Goal: Task Accomplishment & Management: Manage account settings

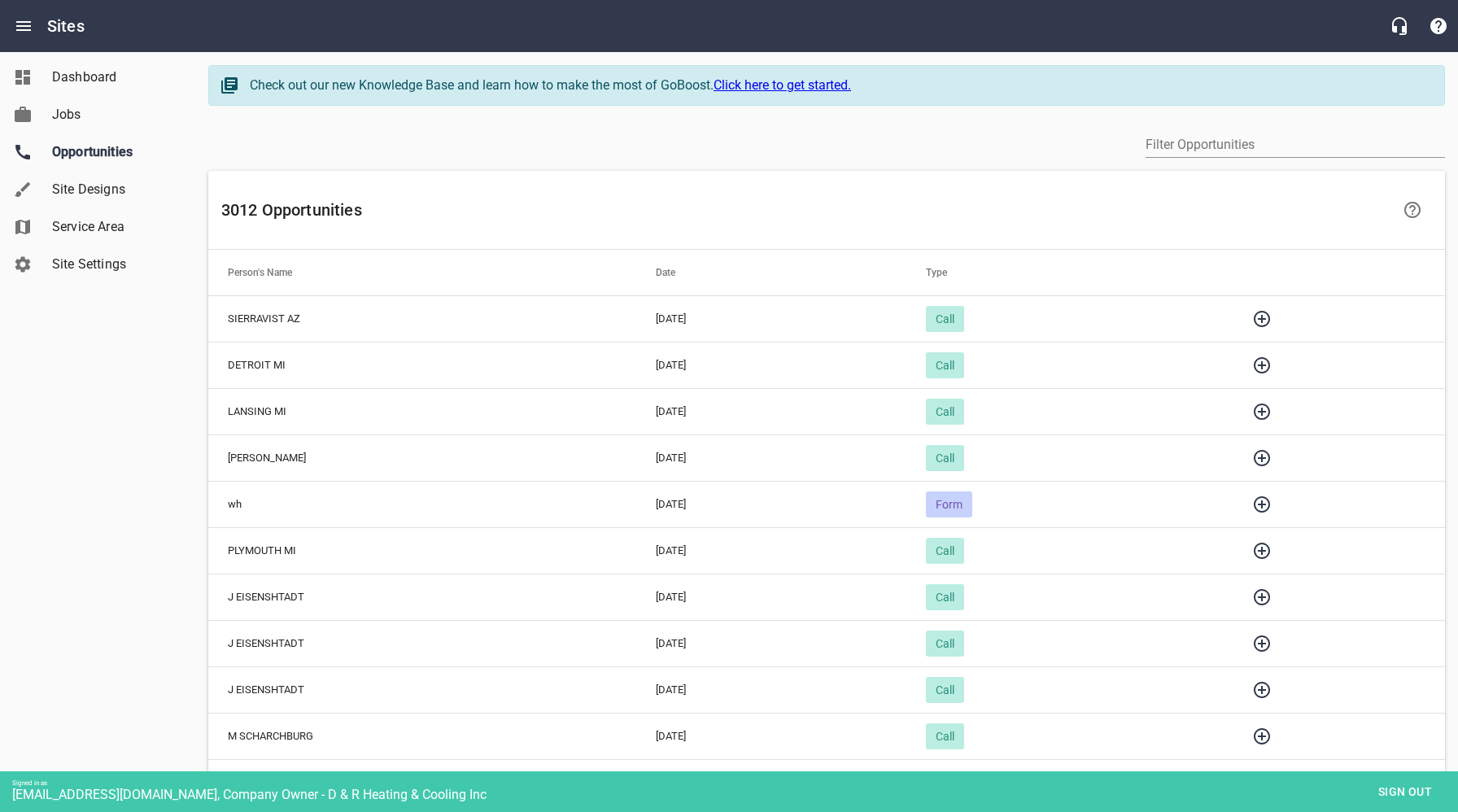
click at [1272, 362] on icon "button" at bounding box center [1262, 365] width 19 height 19
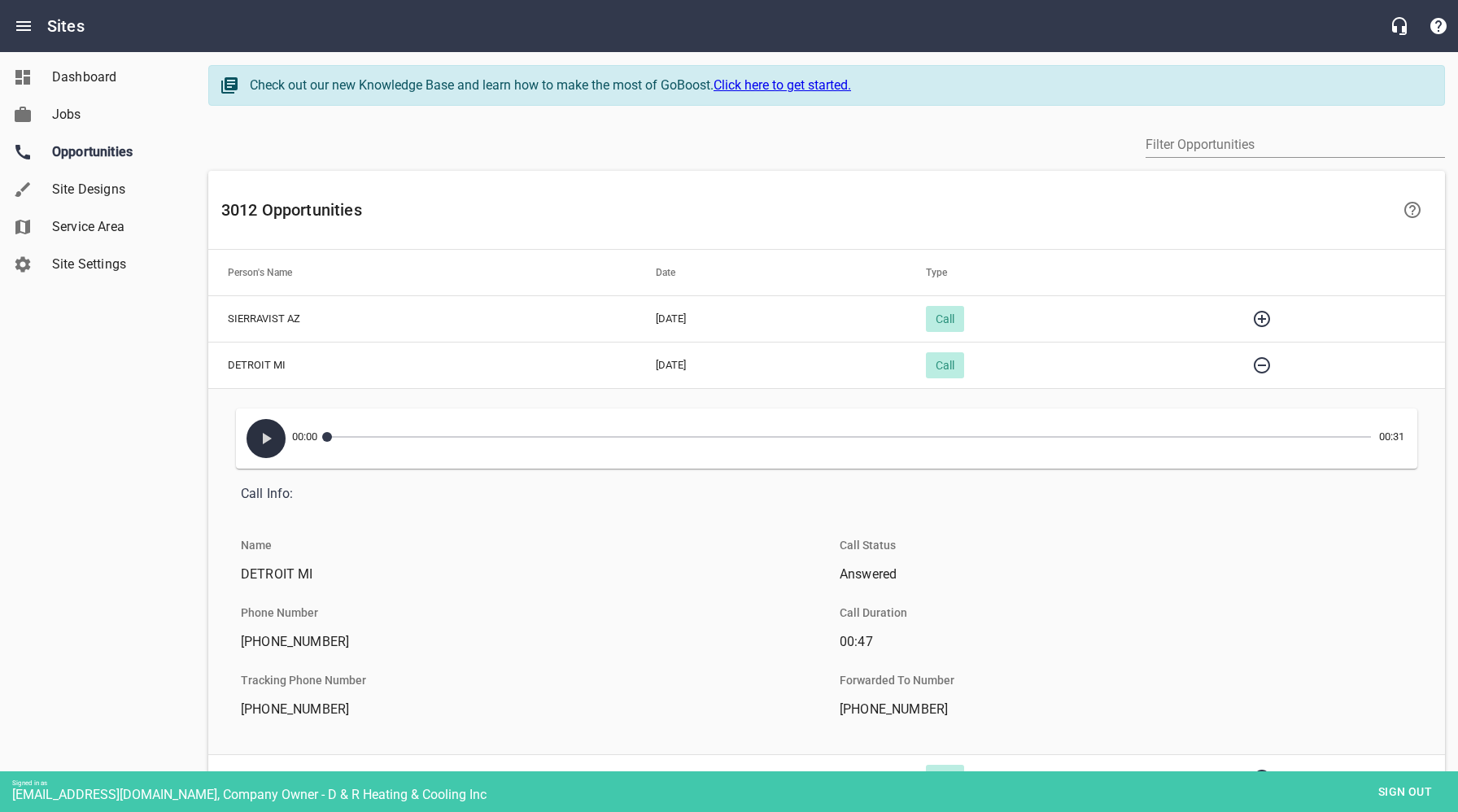
click at [270, 438] on icon "button" at bounding box center [266, 438] width 19 height 19
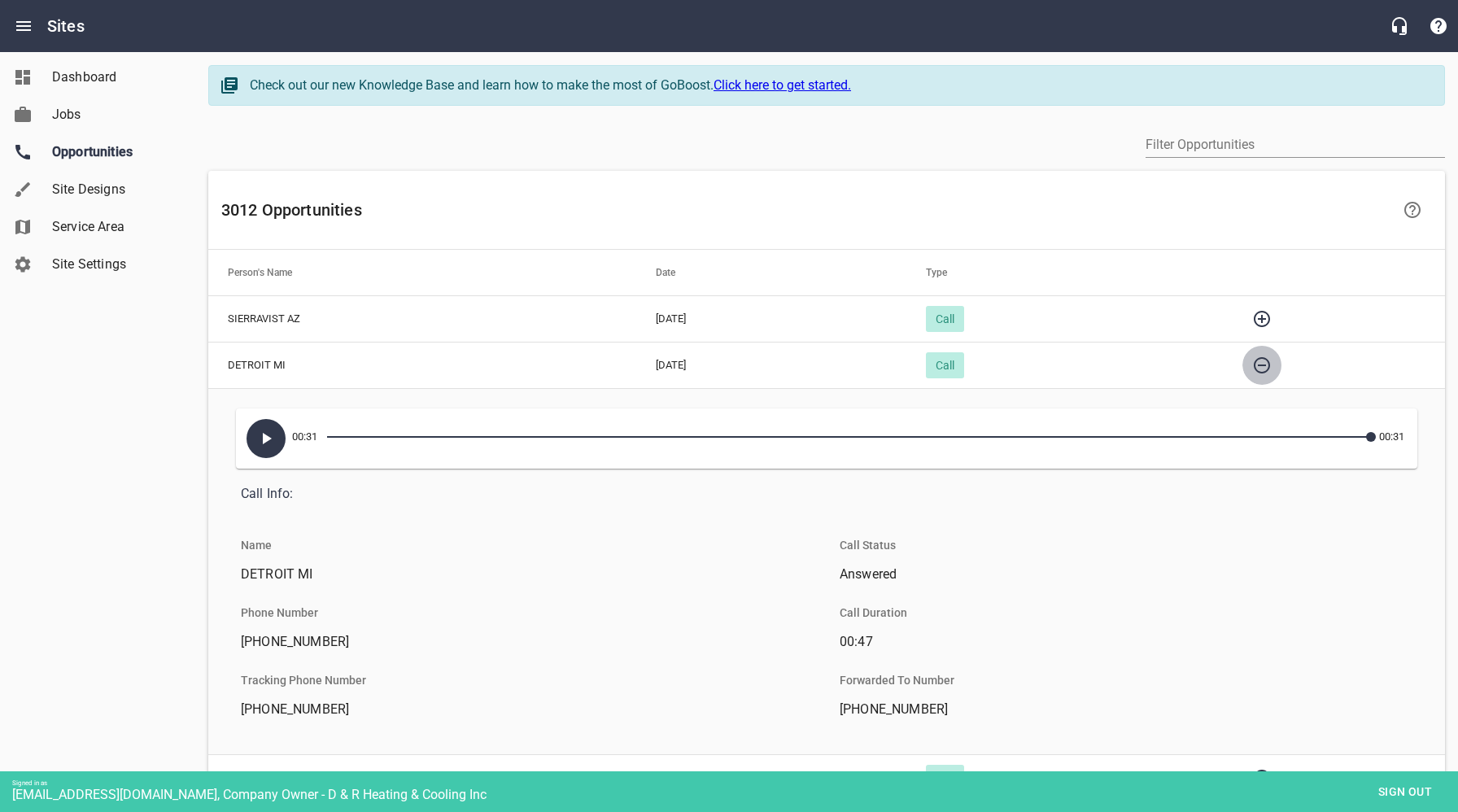
click at [1272, 362] on icon "button" at bounding box center [1262, 365] width 19 height 19
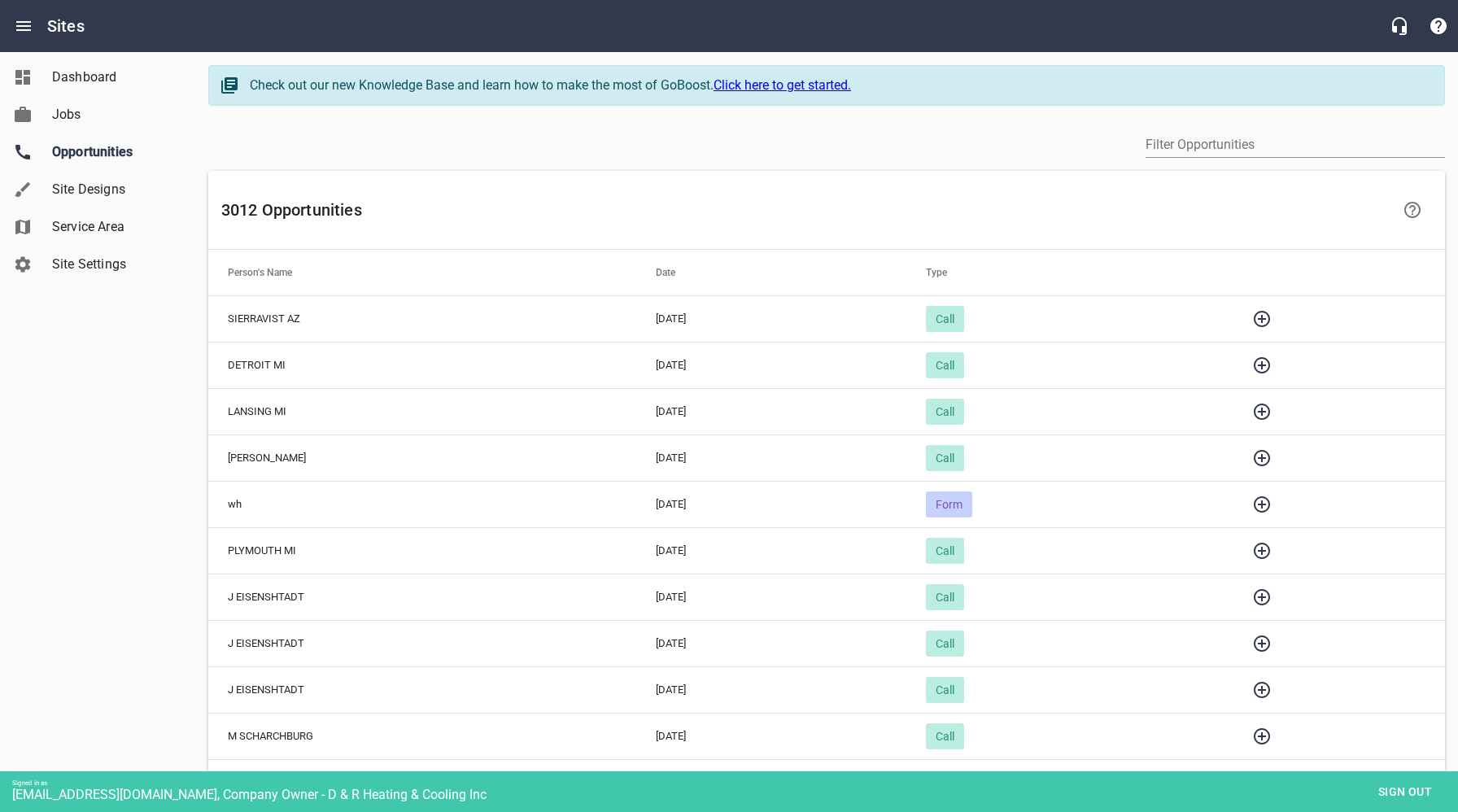
click at [1272, 312] on icon "button" at bounding box center [1262, 319] width 19 height 19
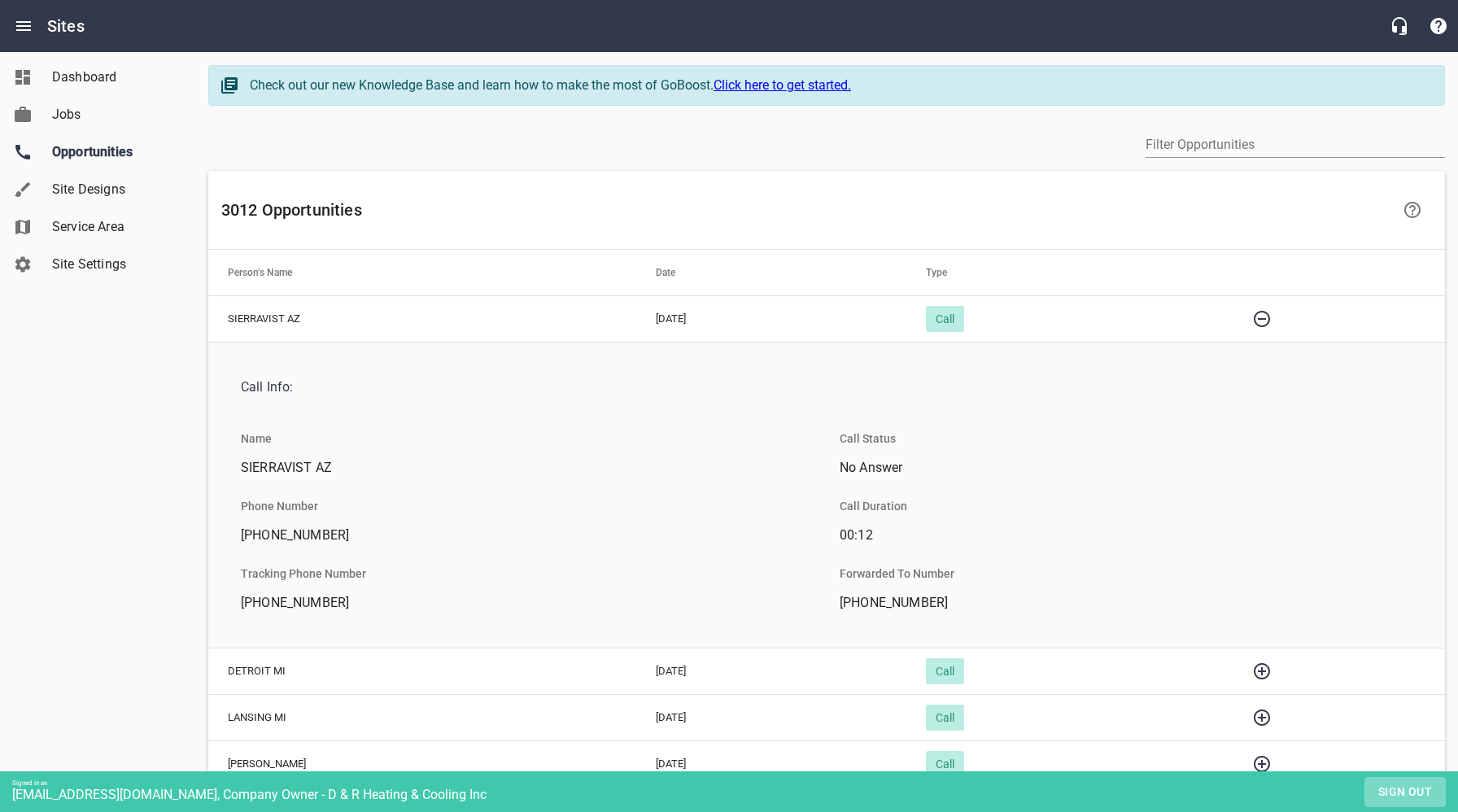
click at [1385, 786] on span "Sign out" at bounding box center [1405, 791] width 69 height 20
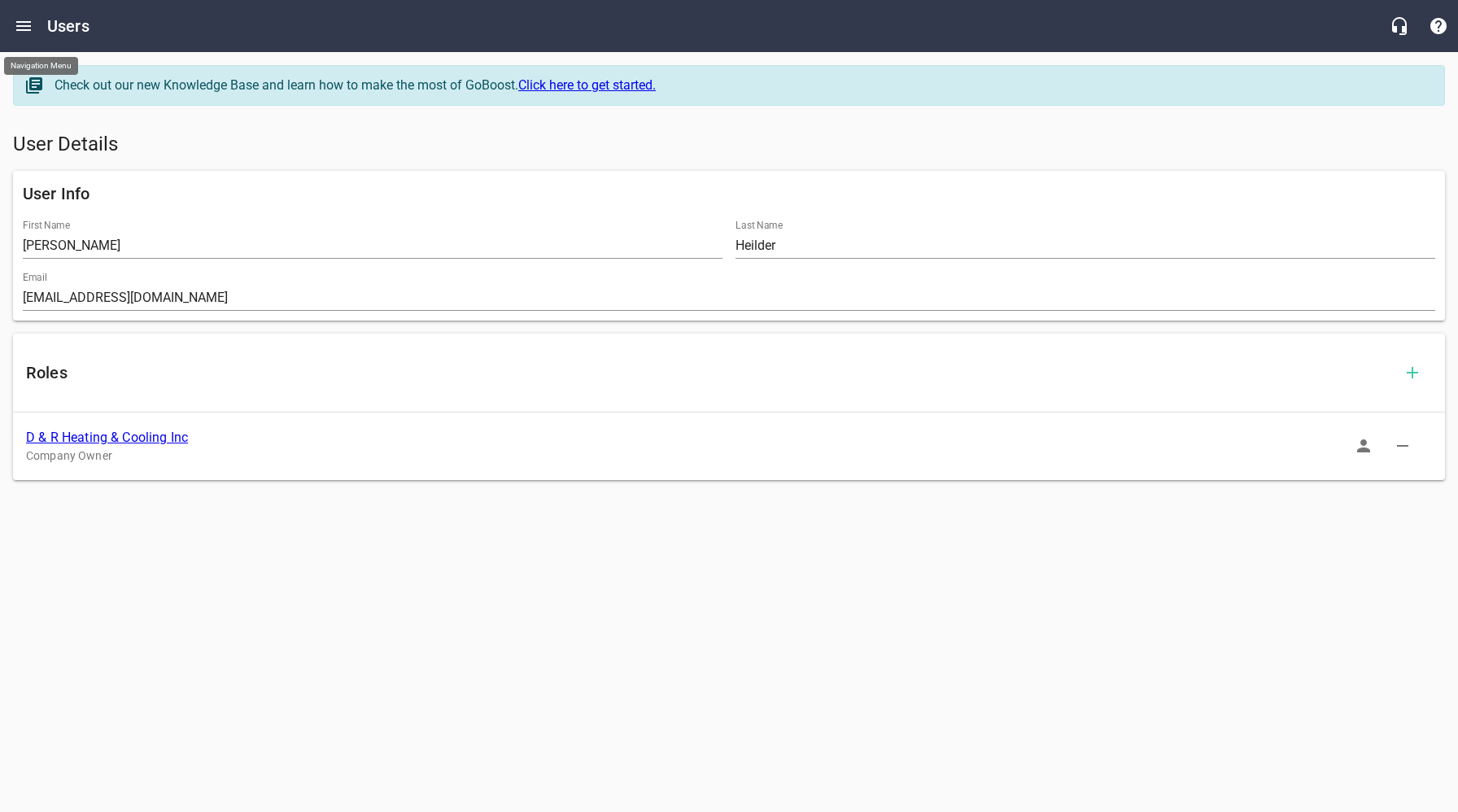
click at [26, 24] on icon "Open drawer" at bounding box center [23, 26] width 19 height 19
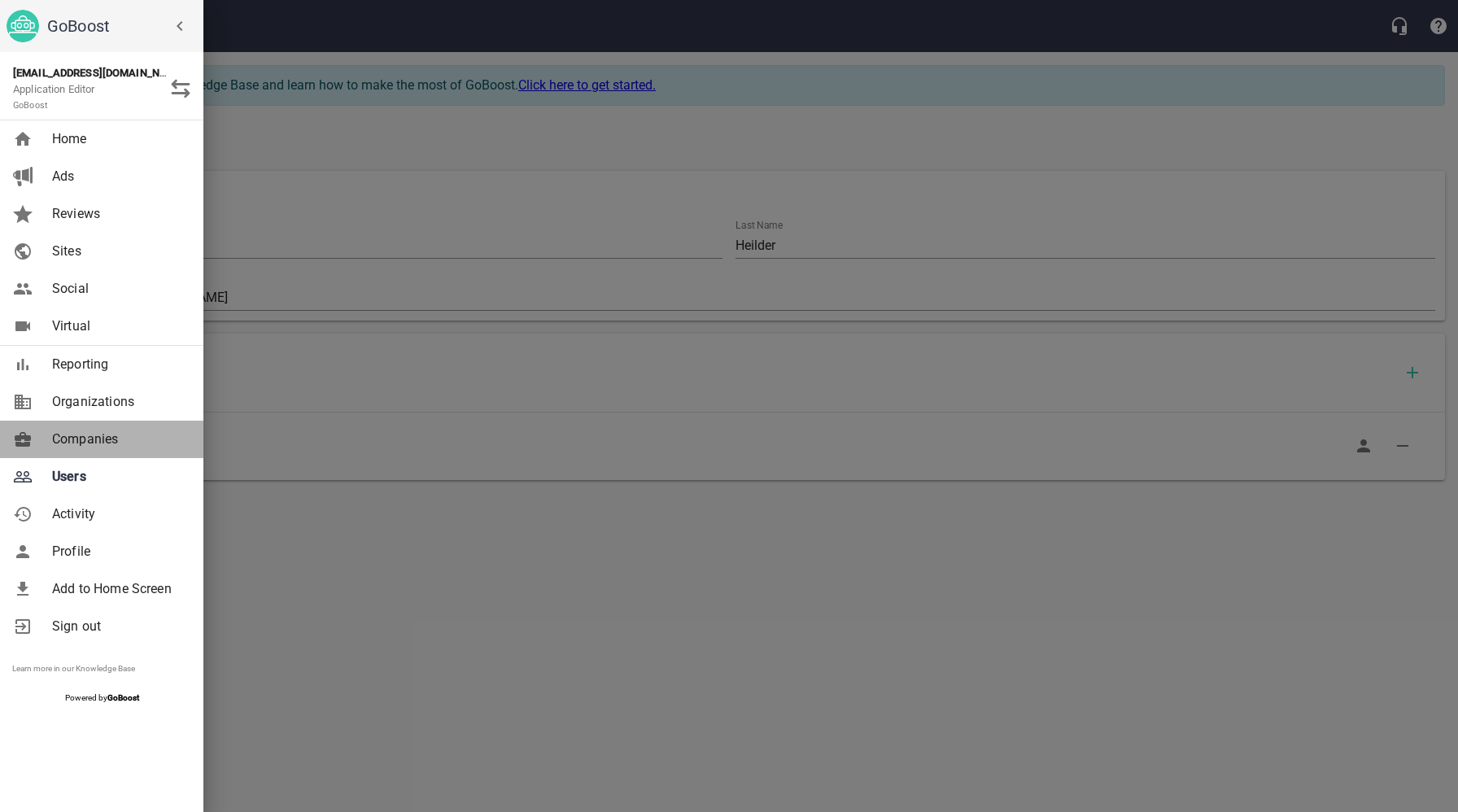
click at [91, 437] on span "Companies" at bounding box center [118, 439] width 132 height 19
